Goal: Task Accomplishment & Management: Complete application form

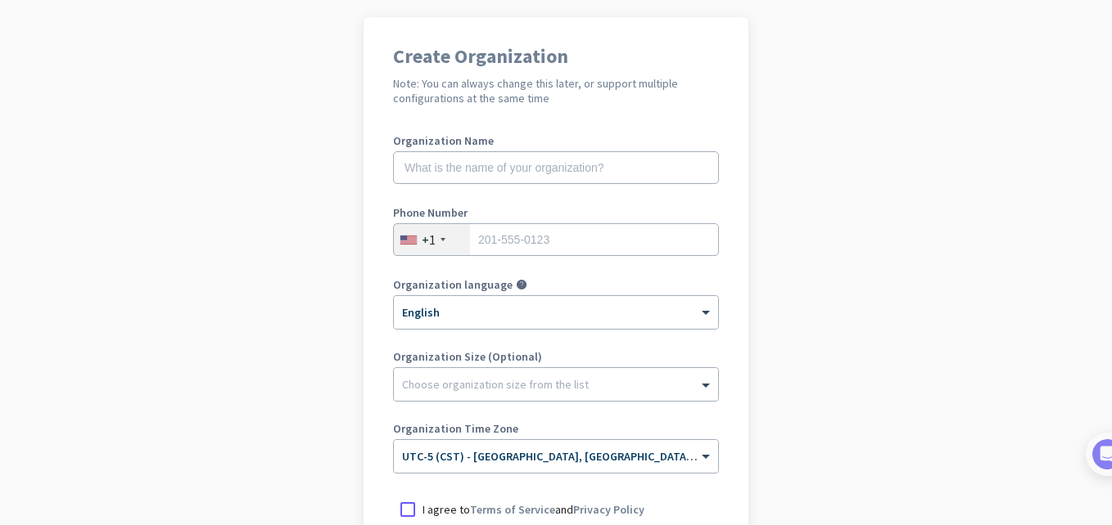
scroll to position [115, 0]
click at [540, 172] on input "text" at bounding box center [556, 168] width 326 height 33
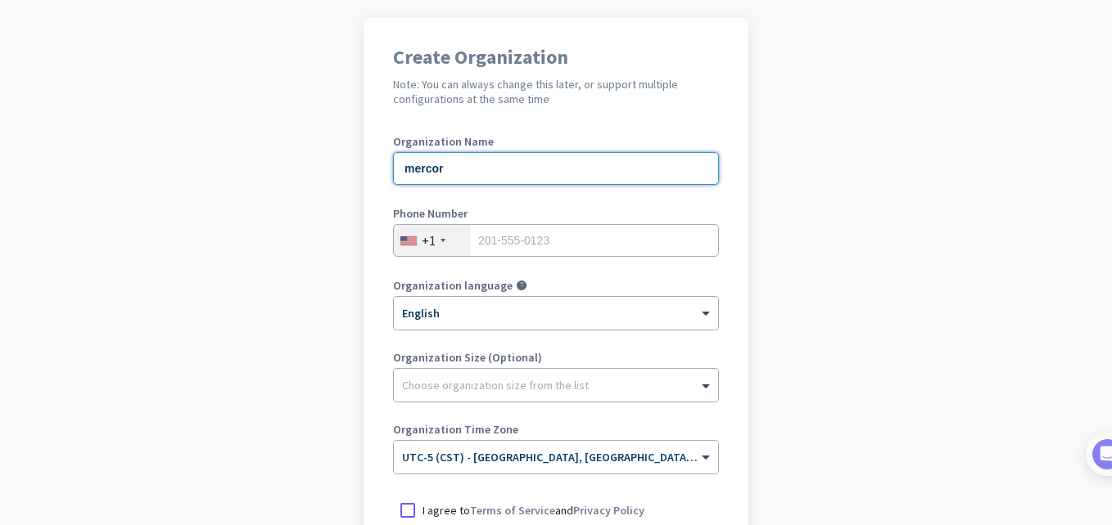
type input "mercor"
click at [539, 237] on input "tel" at bounding box center [556, 240] width 326 height 33
type input "2144825638"
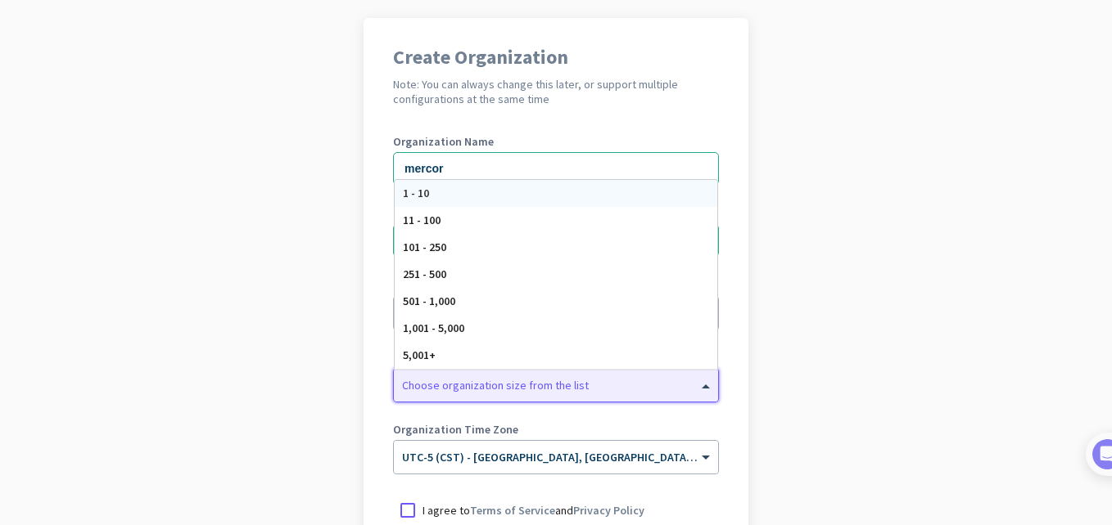
click at [530, 391] on div "Choose organization size from the list" at bounding box center [495, 385] width 187 height 15
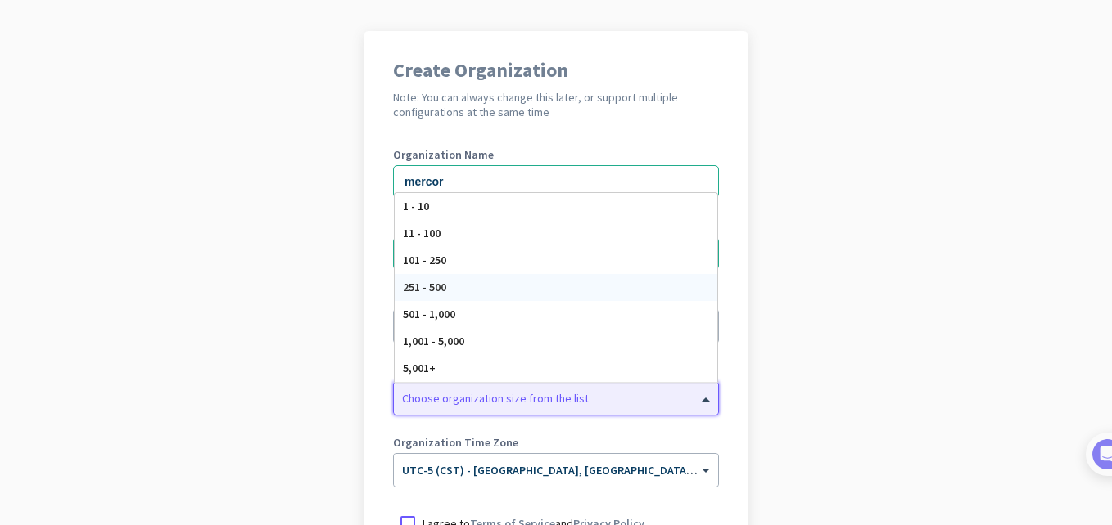
scroll to position [98, 0]
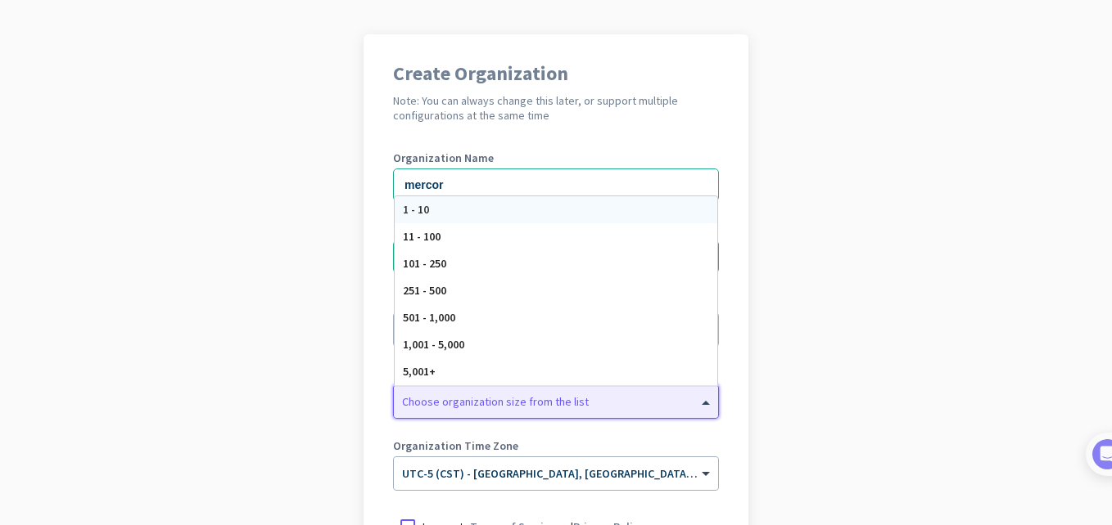
click at [632, 205] on div "1 - 10" at bounding box center [556, 209] width 323 height 27
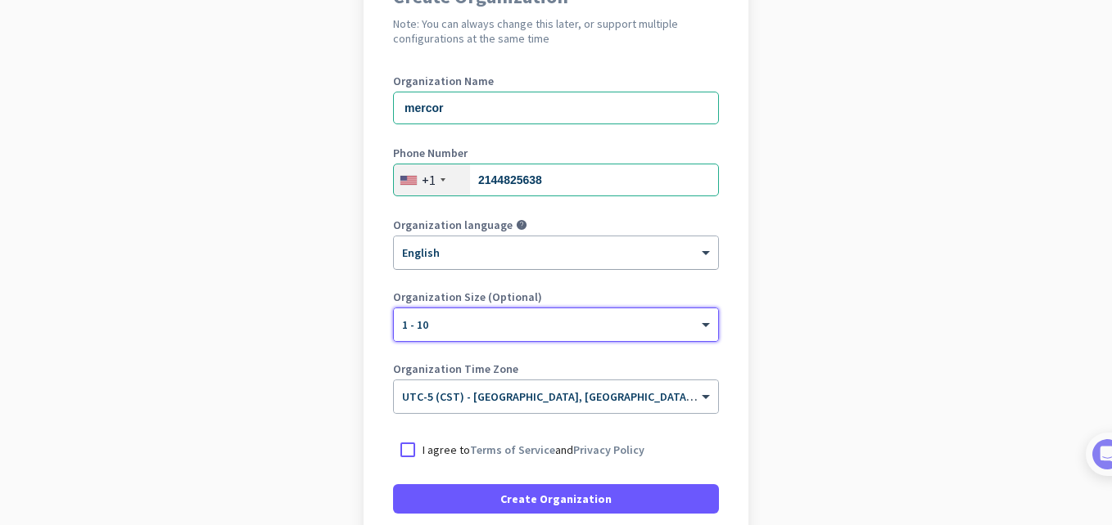
scroll to position [176, 0]
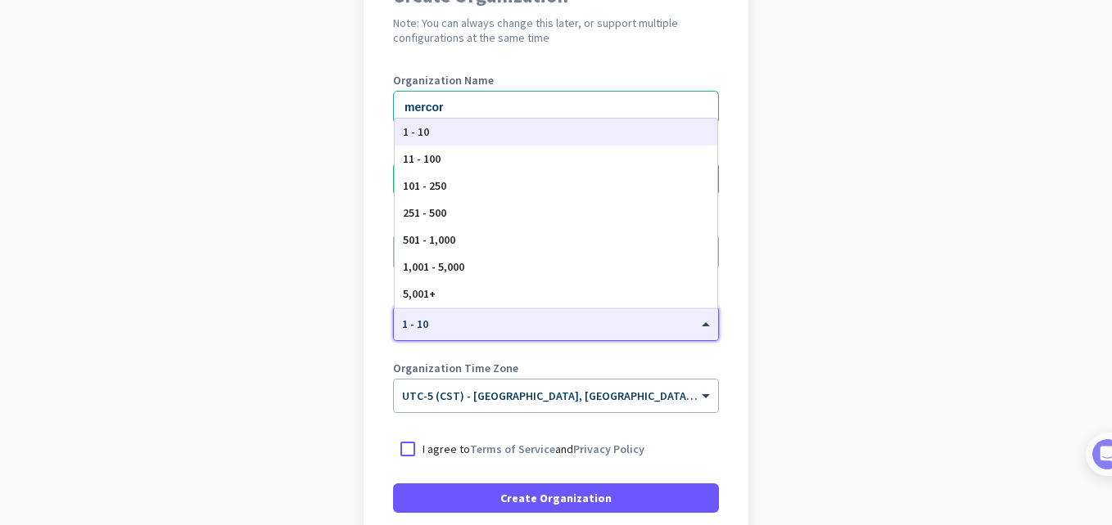
click at [594, 319] on div at bounding box center [556, 319] width 324 height 14
click at [309, 239] on app-onboarding-organization "Create Organization Note: You can always change this later, or support multiple…" at bounding box center [556, 311] width 1112 height 709
click at [498, 326] on div "× 1 - 10" at bounding box center [546, 325] width 304 height 14
click at [505, 106] on input "mercor" at bounding box center [556, 107] width 326 height 33
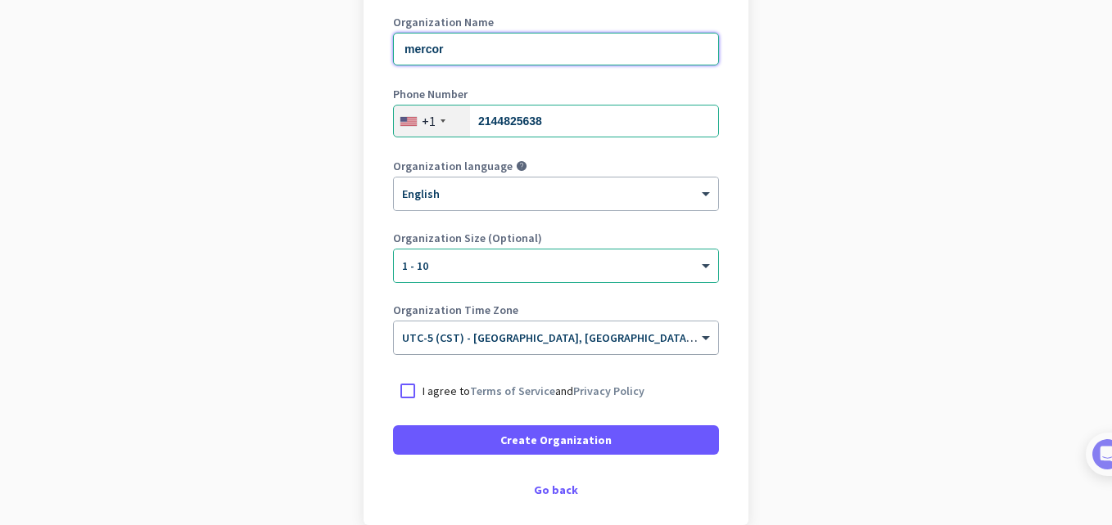
scroll to position [235, 0]
click at [393, 388] on div at bounding box center [407, 390] width 29 height 29
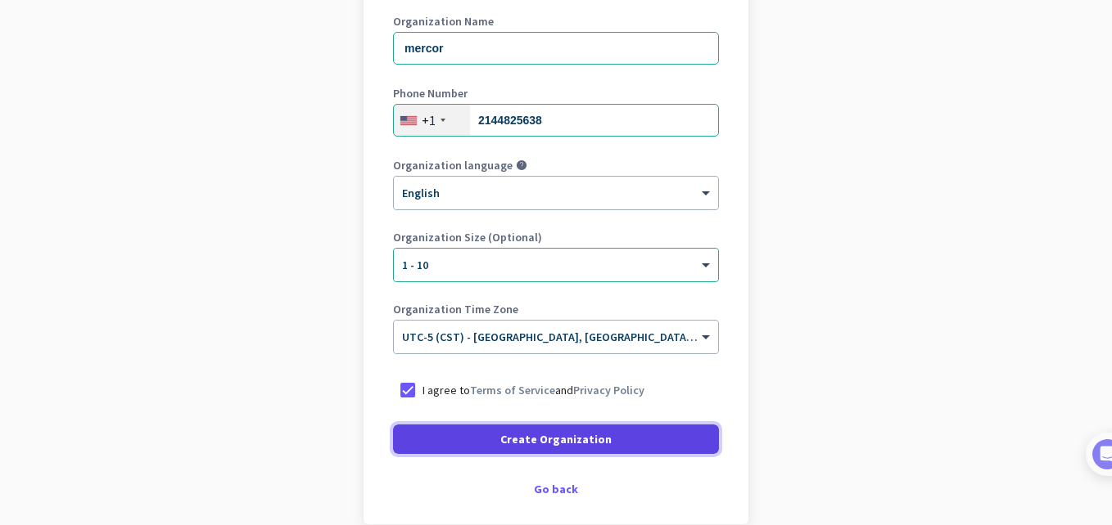
click at [521, 448] on span at bounding box center [556, 439] width 326 height 39
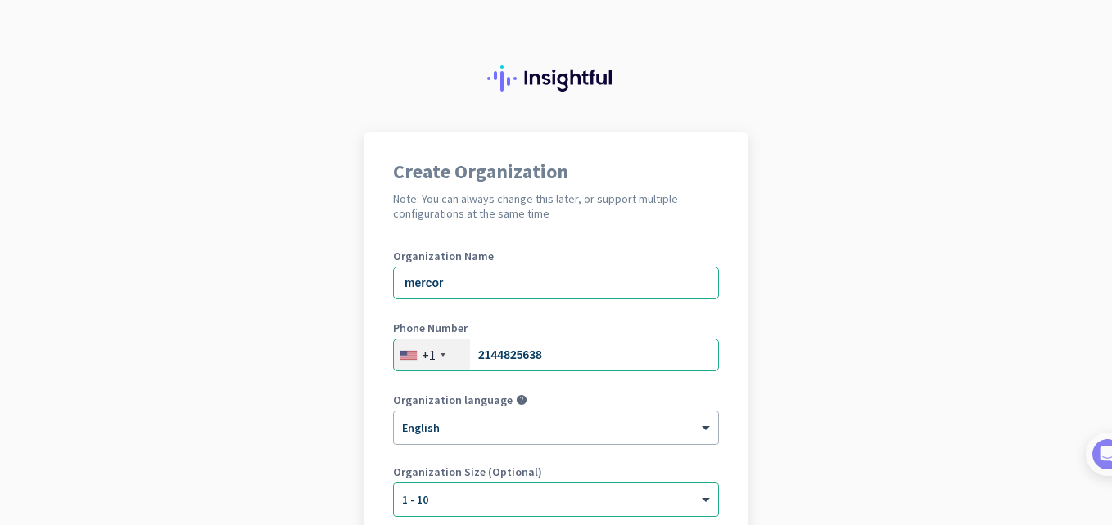
scroll to position [267, 0]
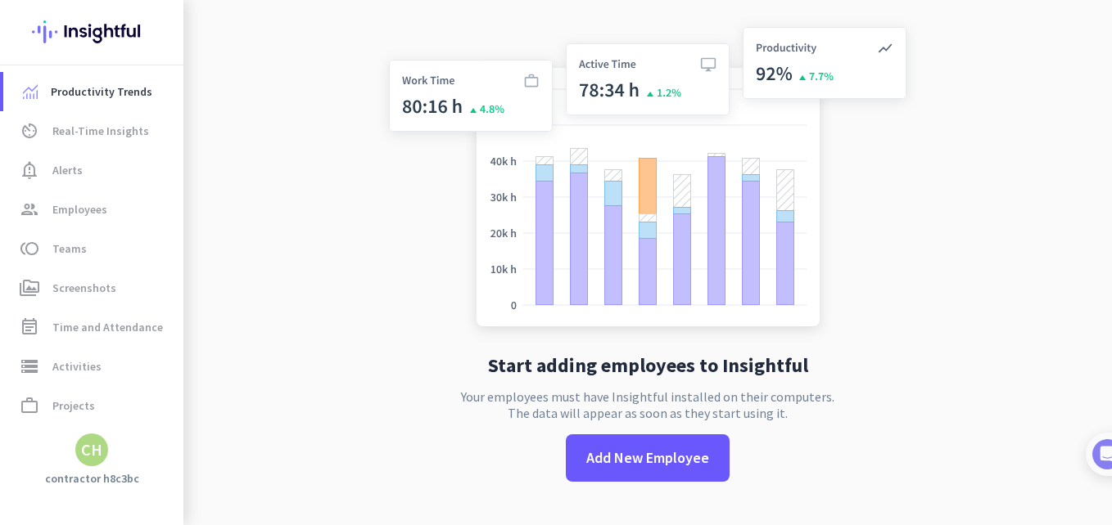
click at [548, 352] on div "Start adding employees to Insightful Your employees must have Insightful instal…" at bounding box center [648, 262] width 542 height 525
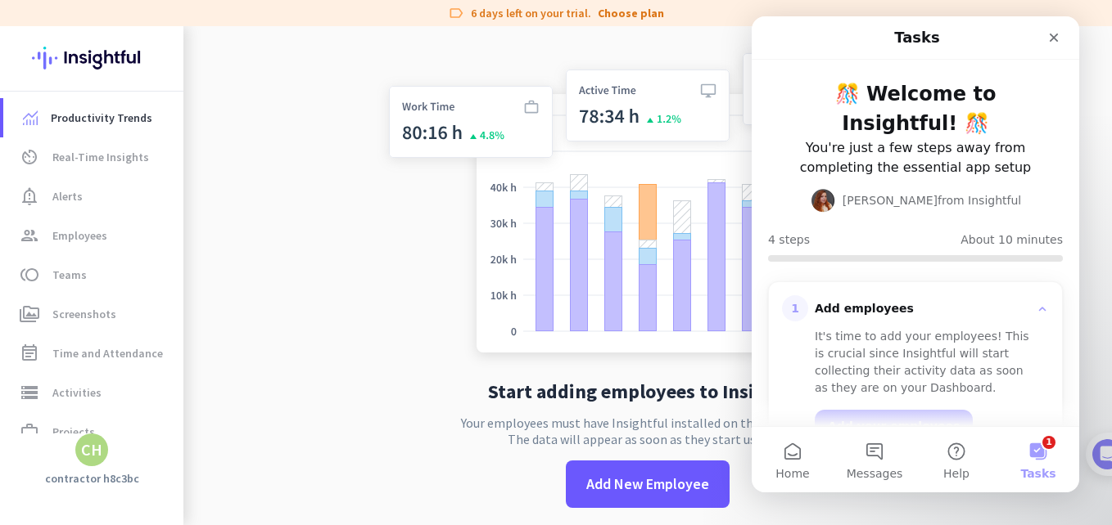
click at [303, 235] on app-no-employees "Start adding employees to Insightful Your employees must have Insightful instal…" at bounding box center [647, 288] width 928 height 525
click at [108, 240] on span "group Employees" at bounding box center [93, 236] width 154 height 20
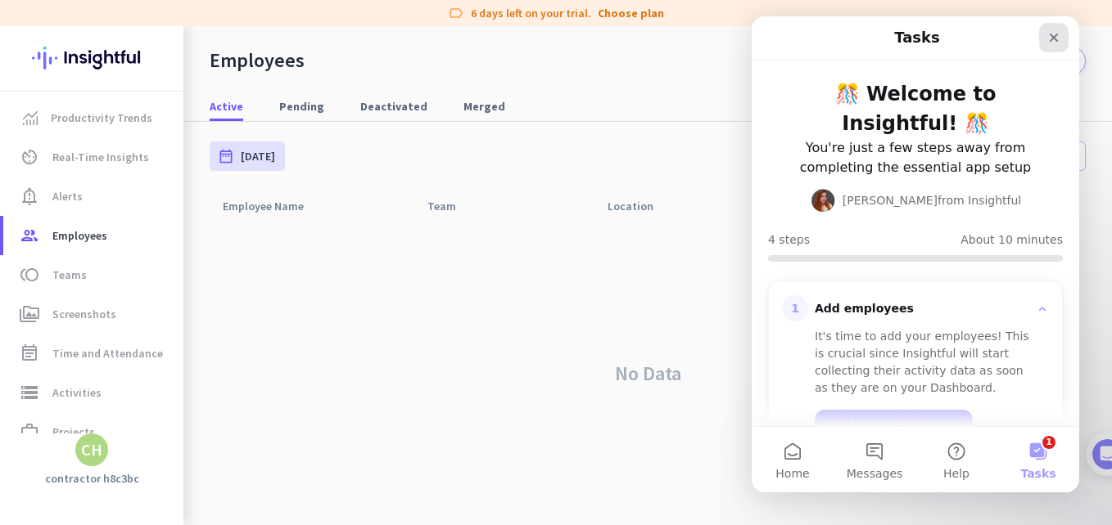
click at [1056, 41] on icon "Close" at bounding box center [1053, 38] width 9 height 9
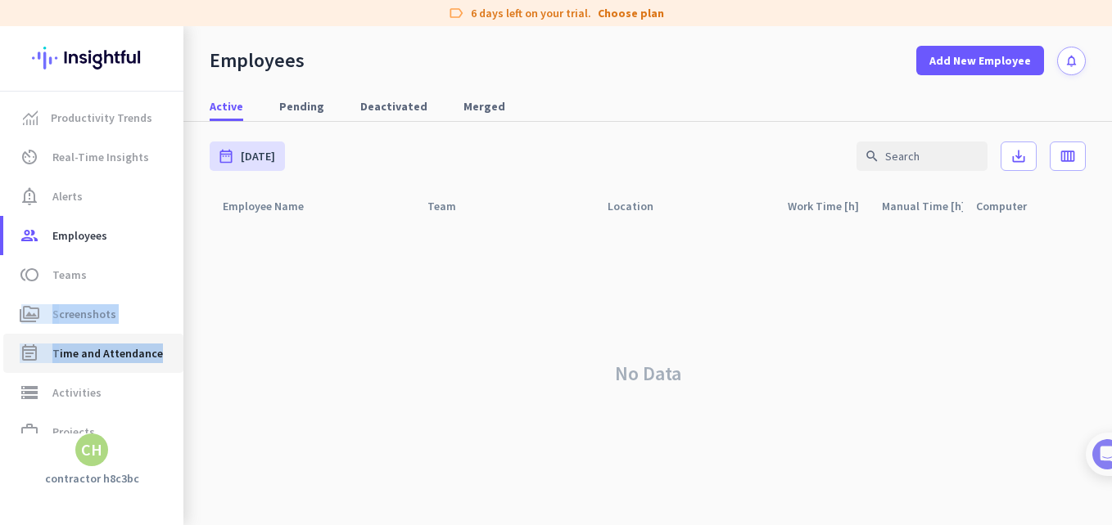
drag, startPoint x: 0, startPoint y: 329, endPoint x: 160, endPoint y: 351, distance: 161.9
click at [160, 351] on ul "Productivity Trends av_timer Real-Time Insights notification_important Alerts g…" at bounding box center [91, 314] width 183 height 432
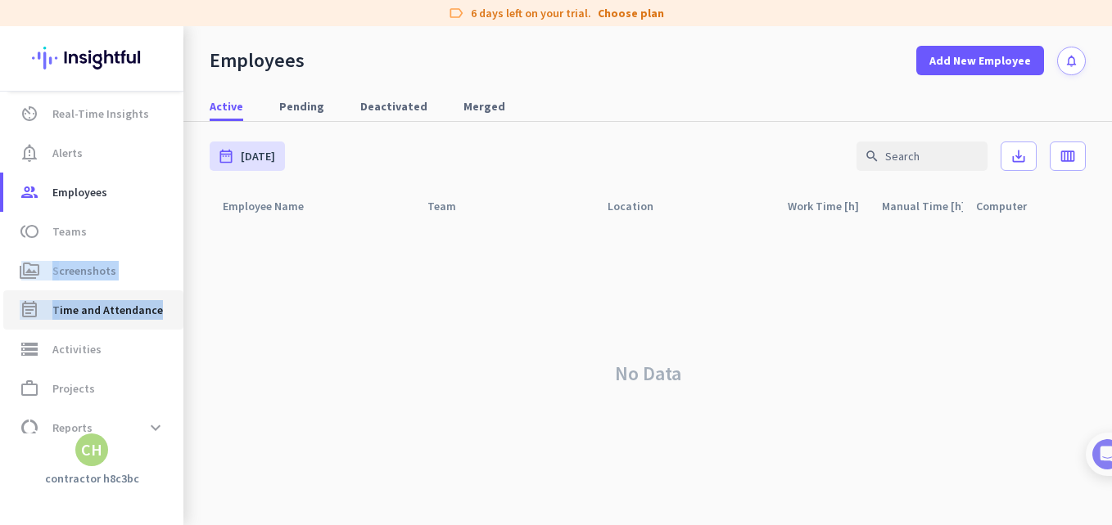
scroll to position [61, 0]
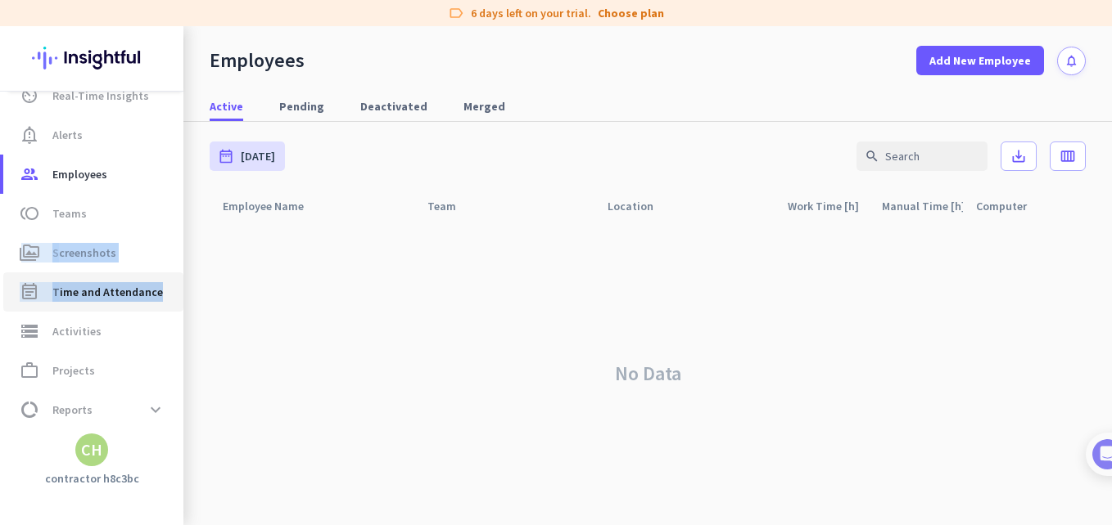
click at [94, 294] on span "Time and Attendance" at bounding box center [107, 292] width 111 height 20
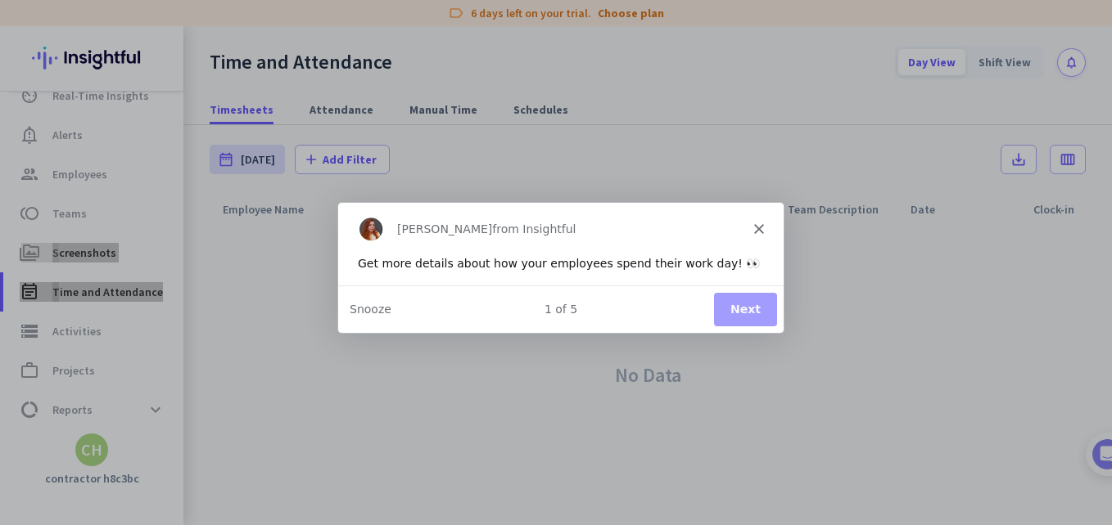
click at [756, 229] on polygon "Close" at bounding box center [758, 228] width 10 height 10
